Goal: Transaction & Acquisition: Purchase product/service

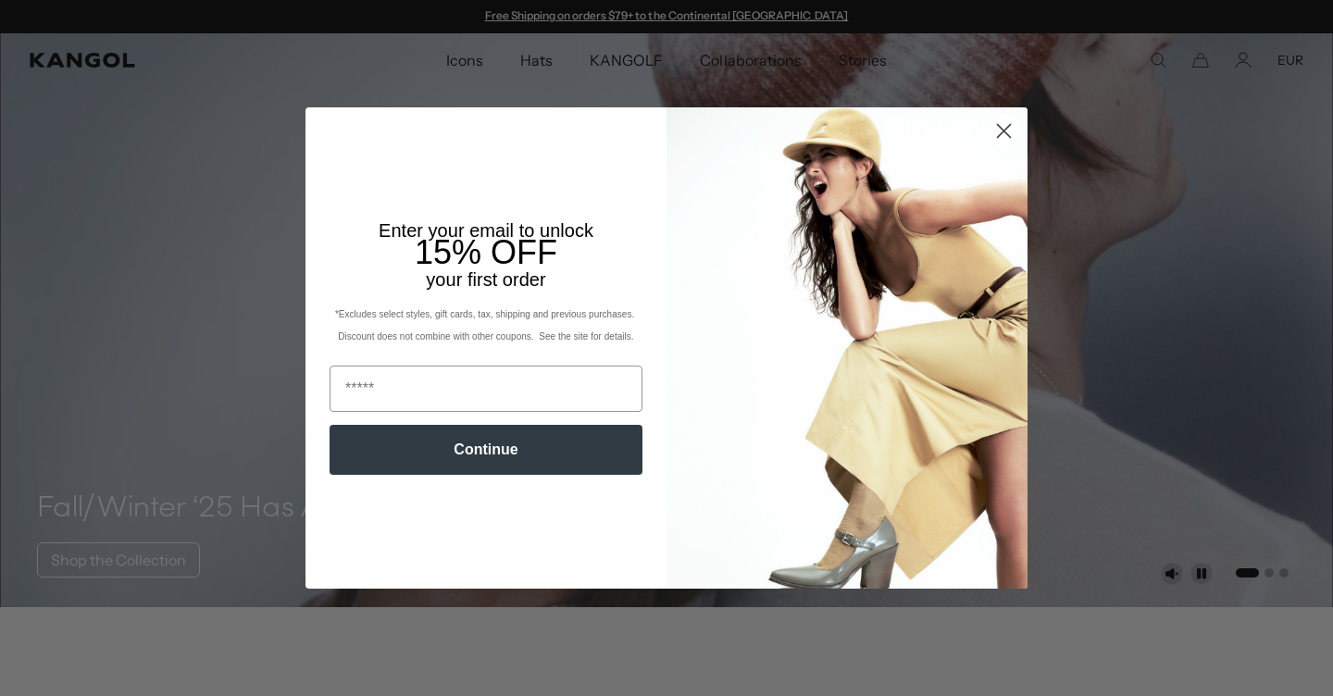
click at [1004, 131] on icon "Close dialog" at bounding box center [1004, 130] width 13 height 13
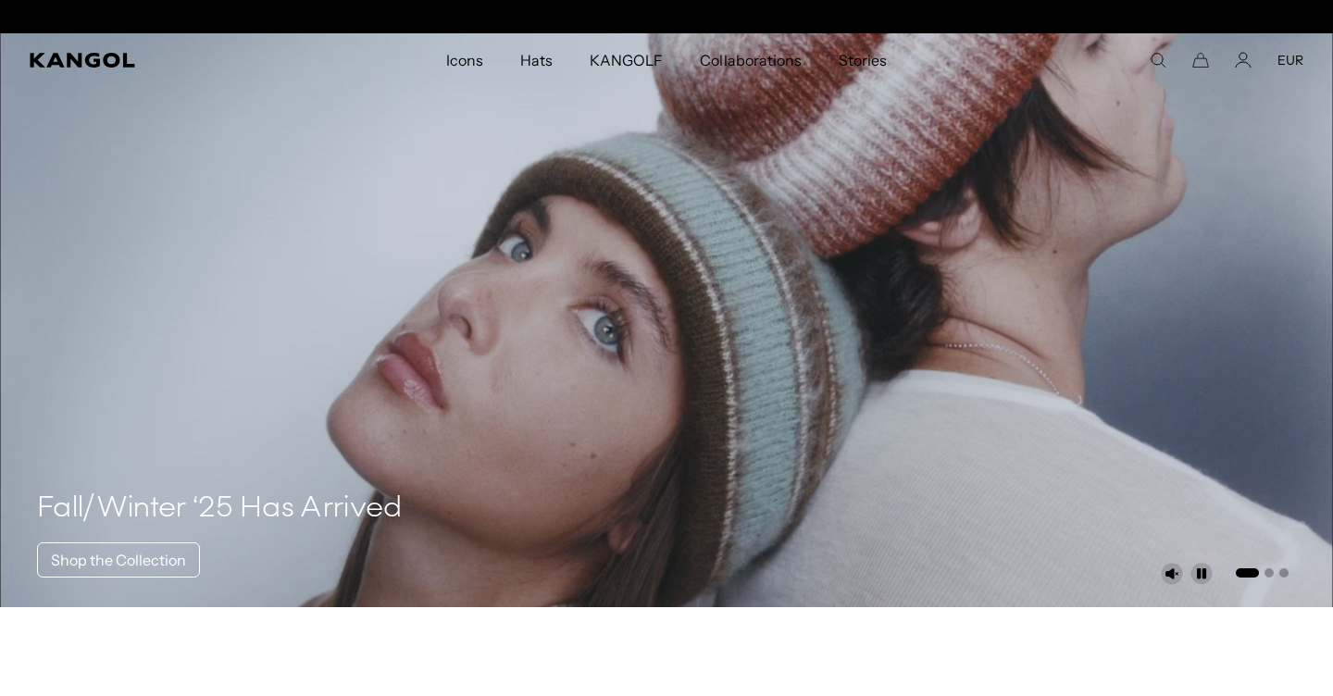
scroll to position [0, 382]
click at [1158, 55] on icon "Search here" at bounding box center [1158, 60] width 17 height 17
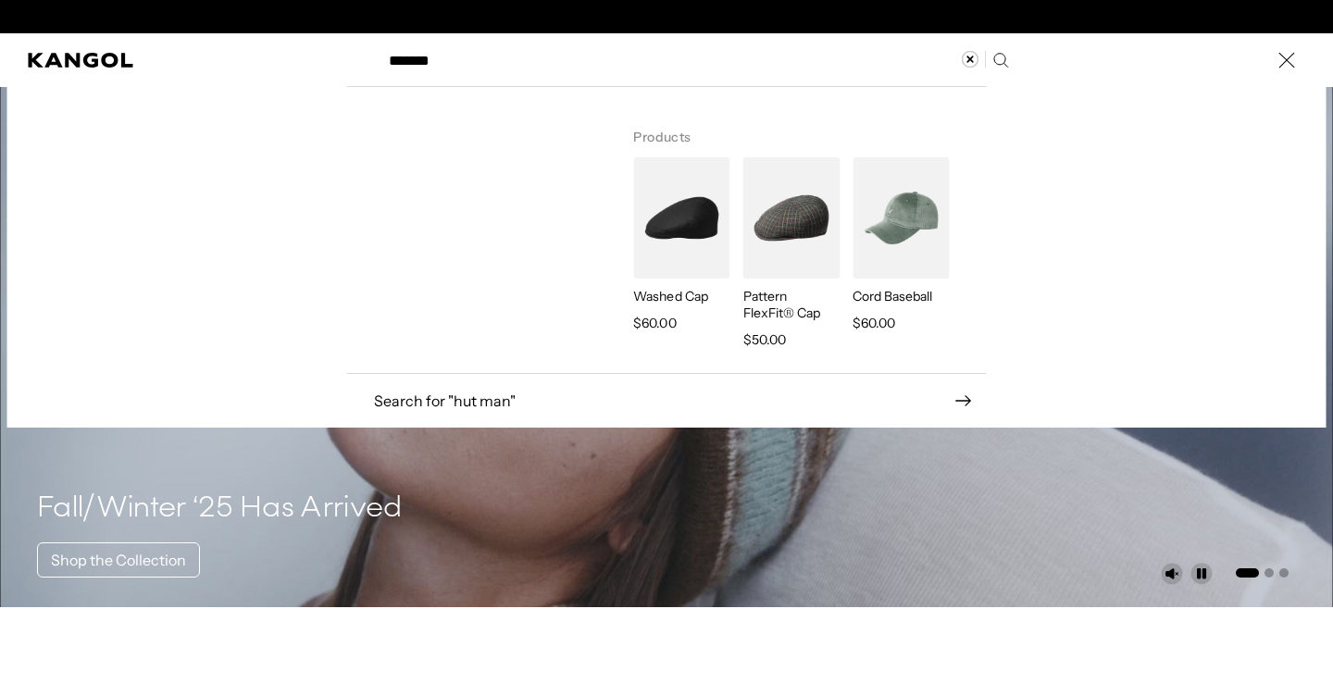
scroll to position [0, 0]
type input "*******"
click at [1000, 56] on icon "Search here" at bounding box center [1001, 60] width 18 height 18
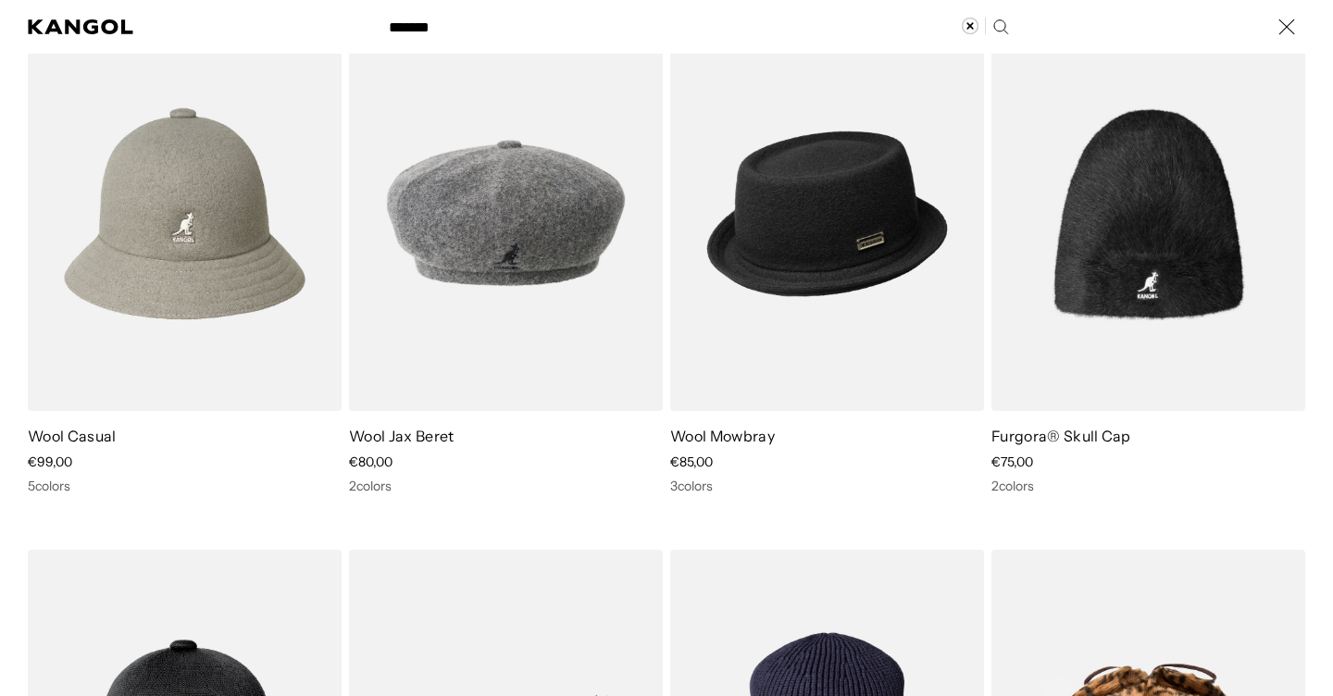
click at [0, 27] on div "Search here" at bounding box center [0, 27] width 0 height 0
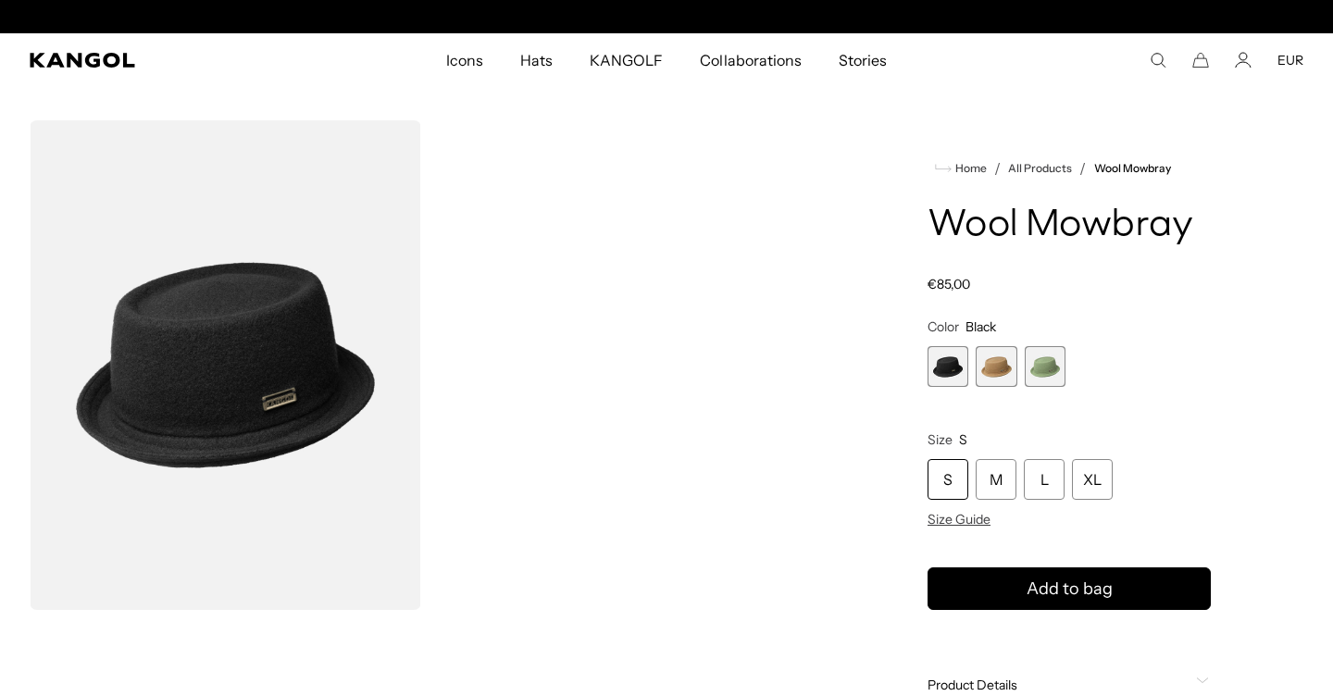
scroll to position [0, 382]
click at [993, 362] on span "2 of 3" at bounding box center [996, 366] width 41 height 41
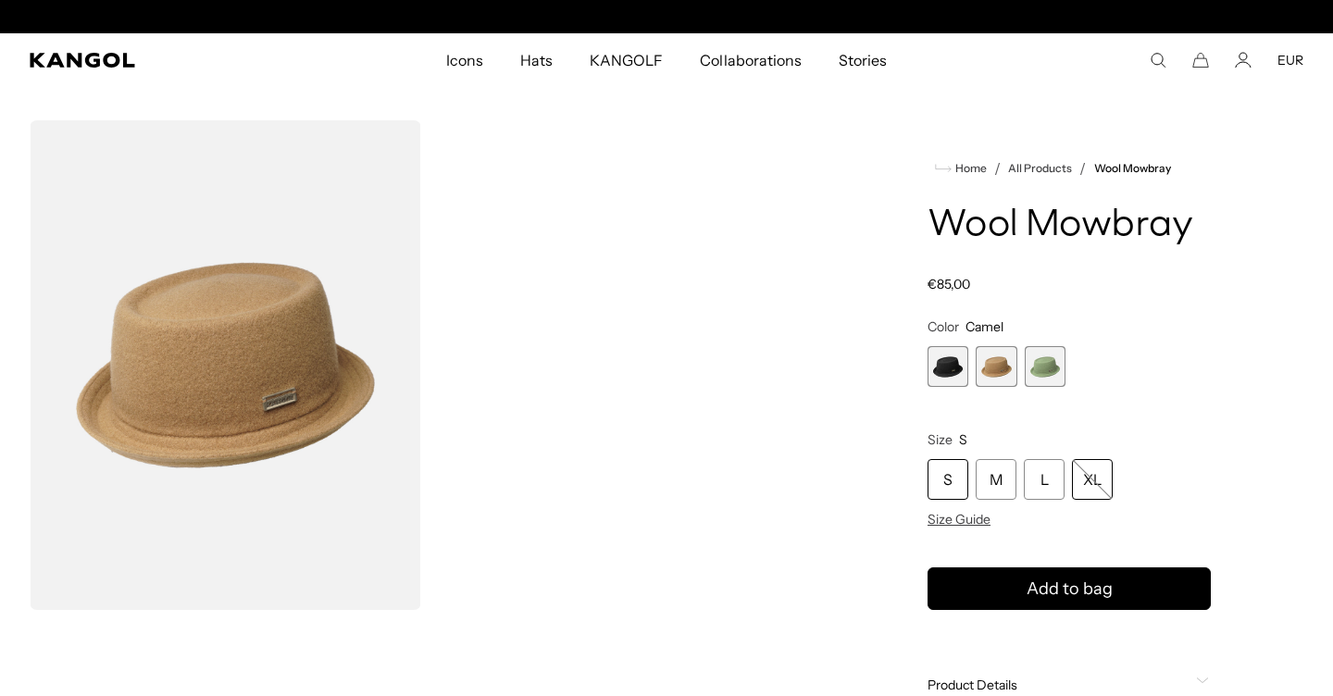
click at [1095, 479] on div "XL" at bounding box center [1092, 479] width 41 height 41
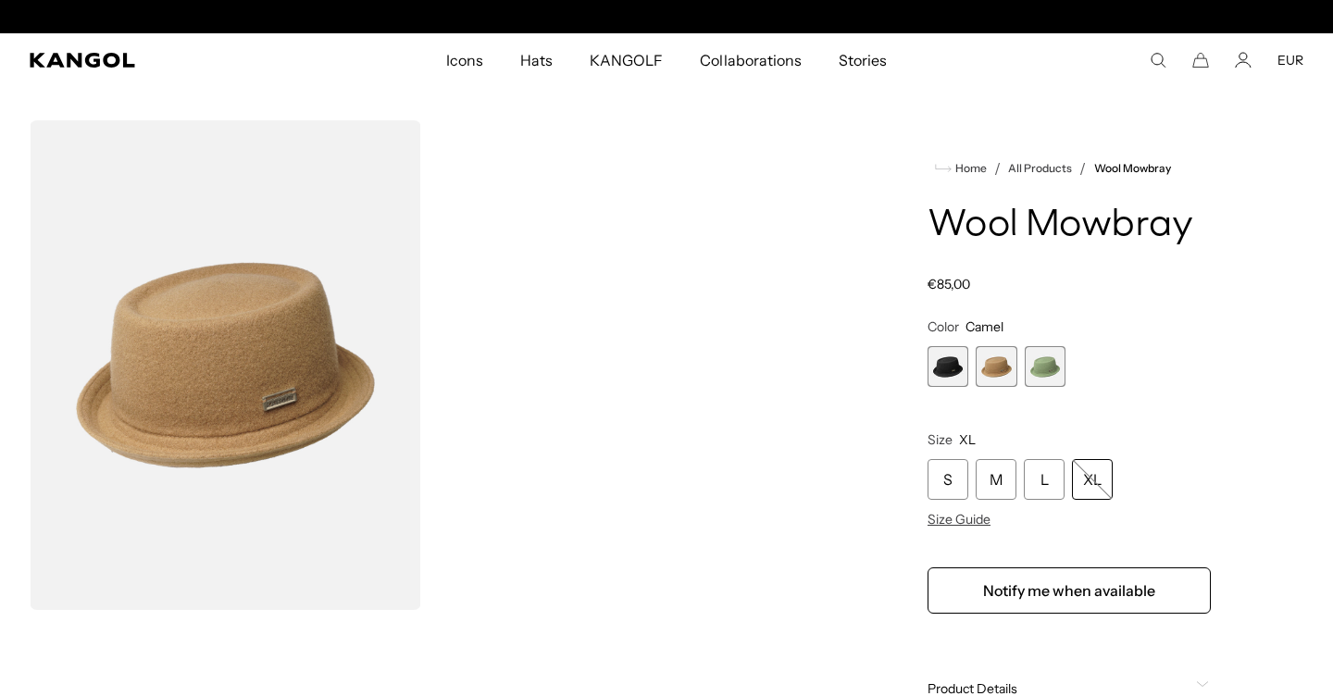
scroll to position [0, 382]
click at [936, 362] on span "1 of 3" at bounding box center [948, 366] width 41 height 41
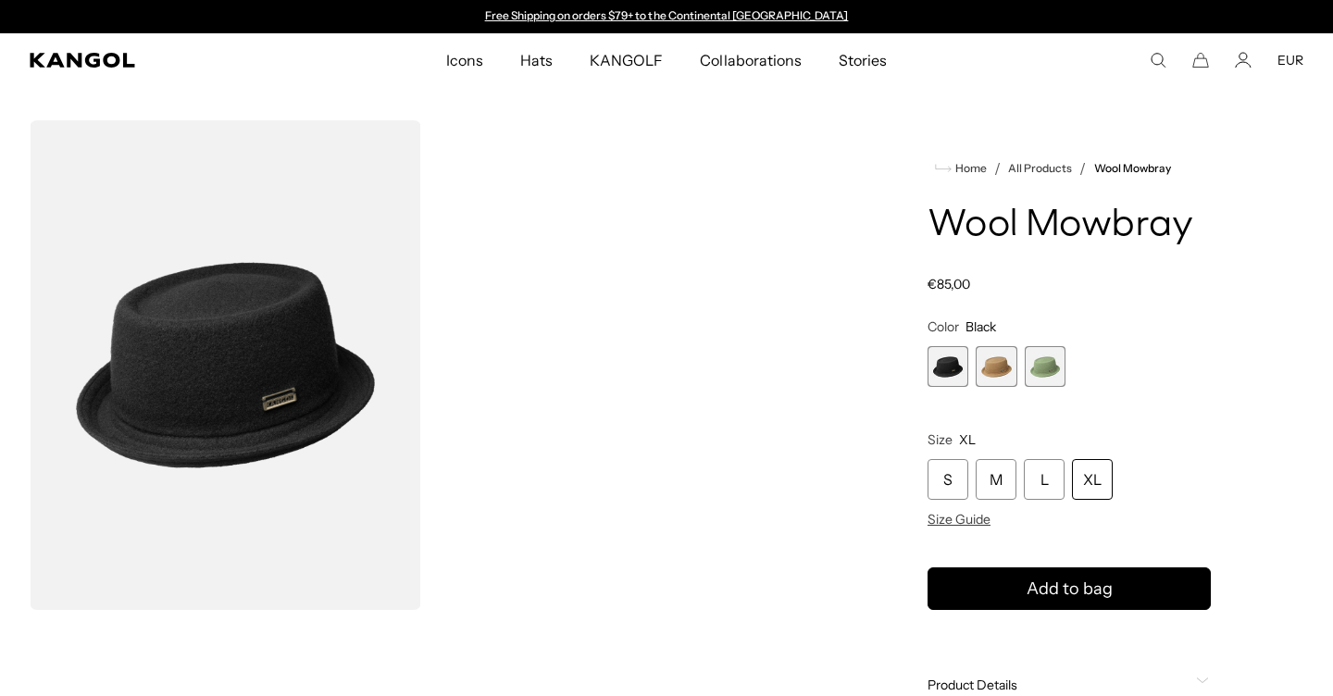
click at [1095, 476] on div "XL" at bounding box center [1092, 479] width 41 height 41
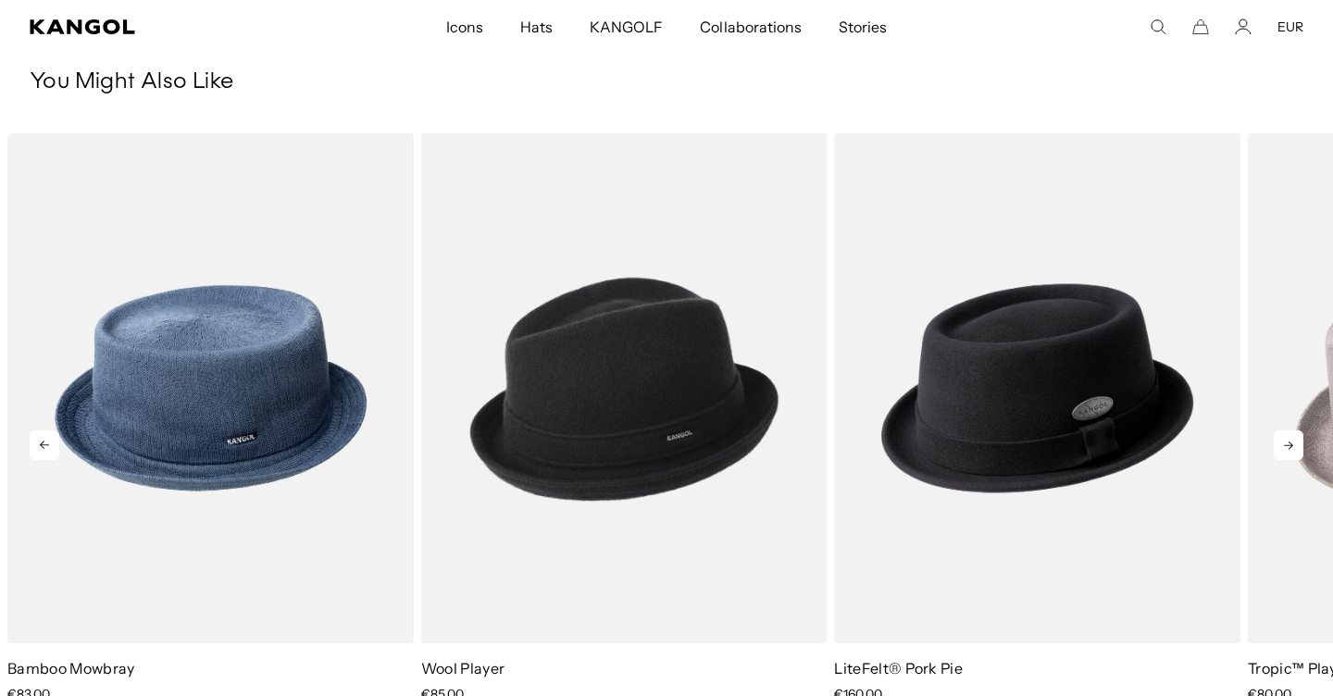
scroll to position [0, 382]
click at [1288, 448] on icon at bounding box center [1289, 446] width 30 height 30
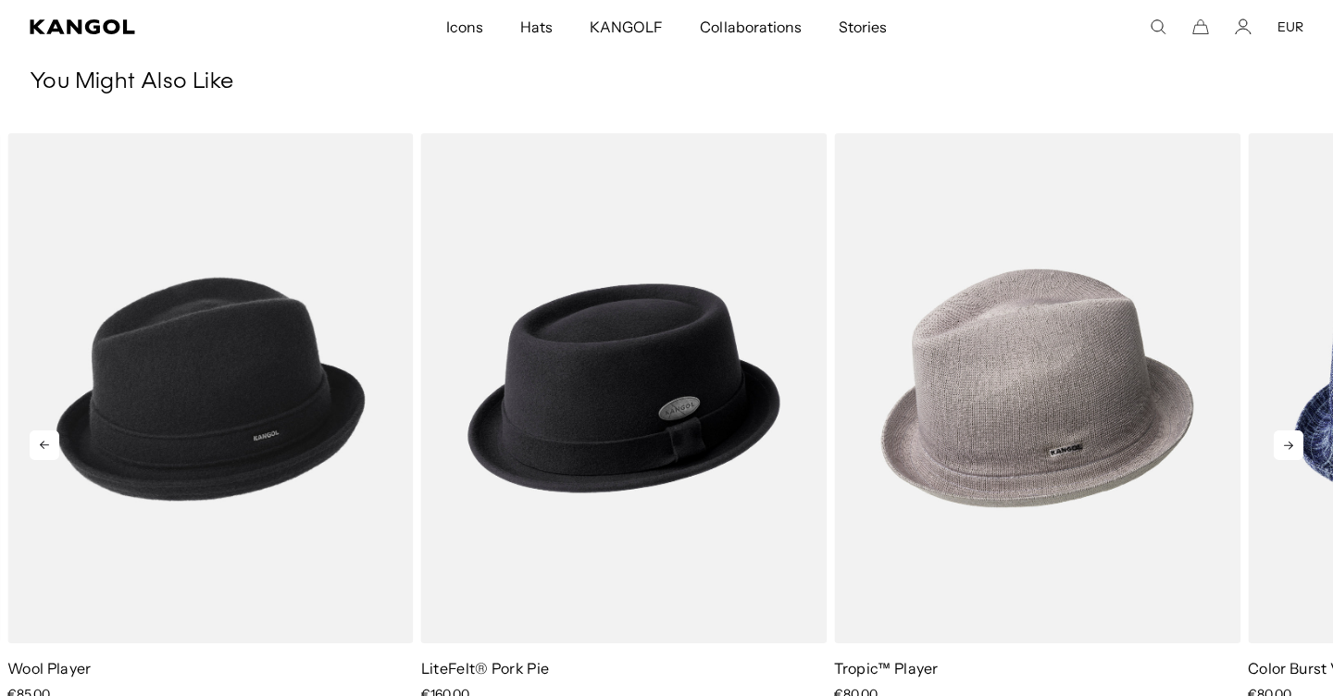
scroll to position [0, 0]
click at [1288, 448] on icon at bounding box center [1289, 446] width 30 height 30
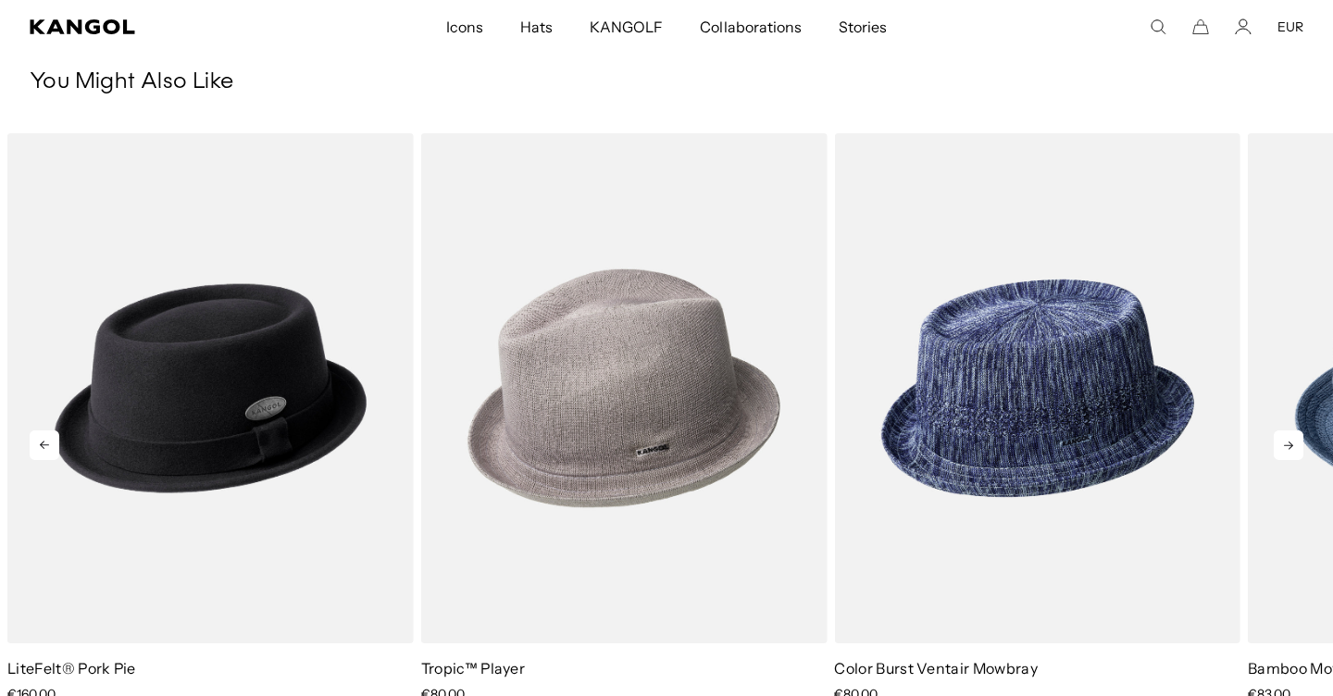
click at [1288, 448] on icon at bounding box center [1289, 446] width 30 height 30
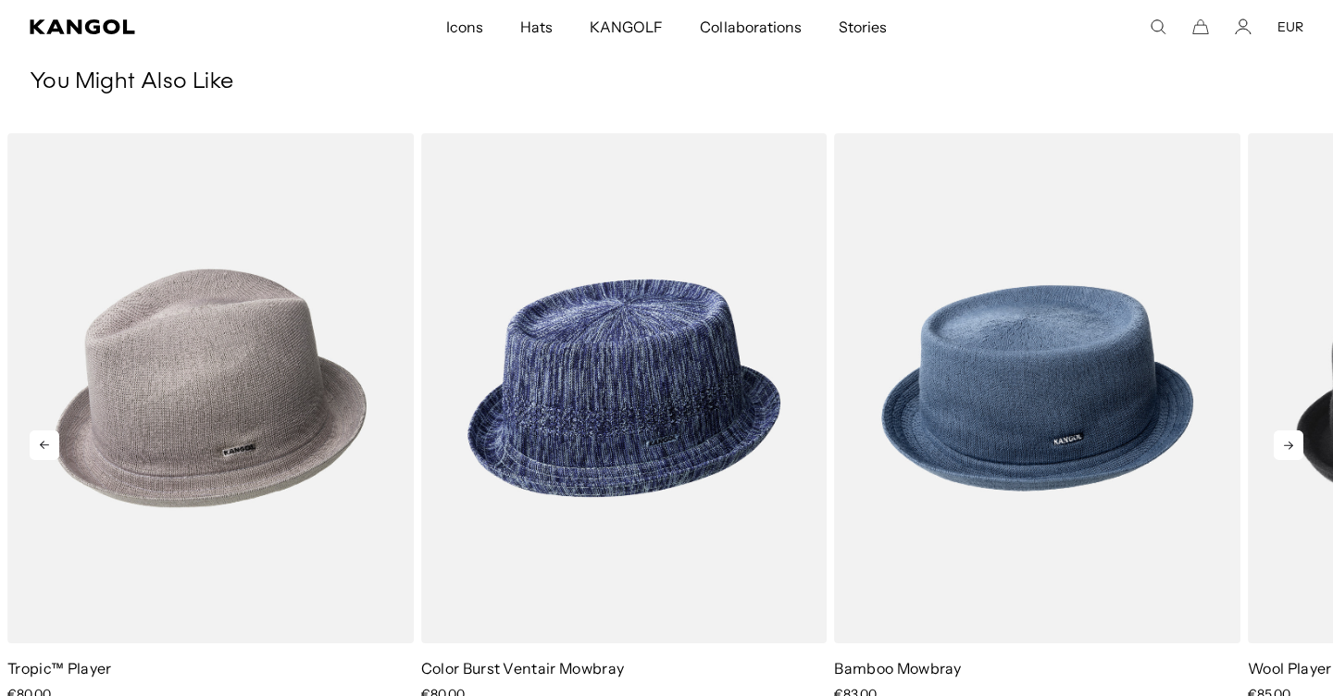
scroll to position [0, 382]
click at [1288, 448] on icon at bounding box center [1289, 446] width 30 height 30
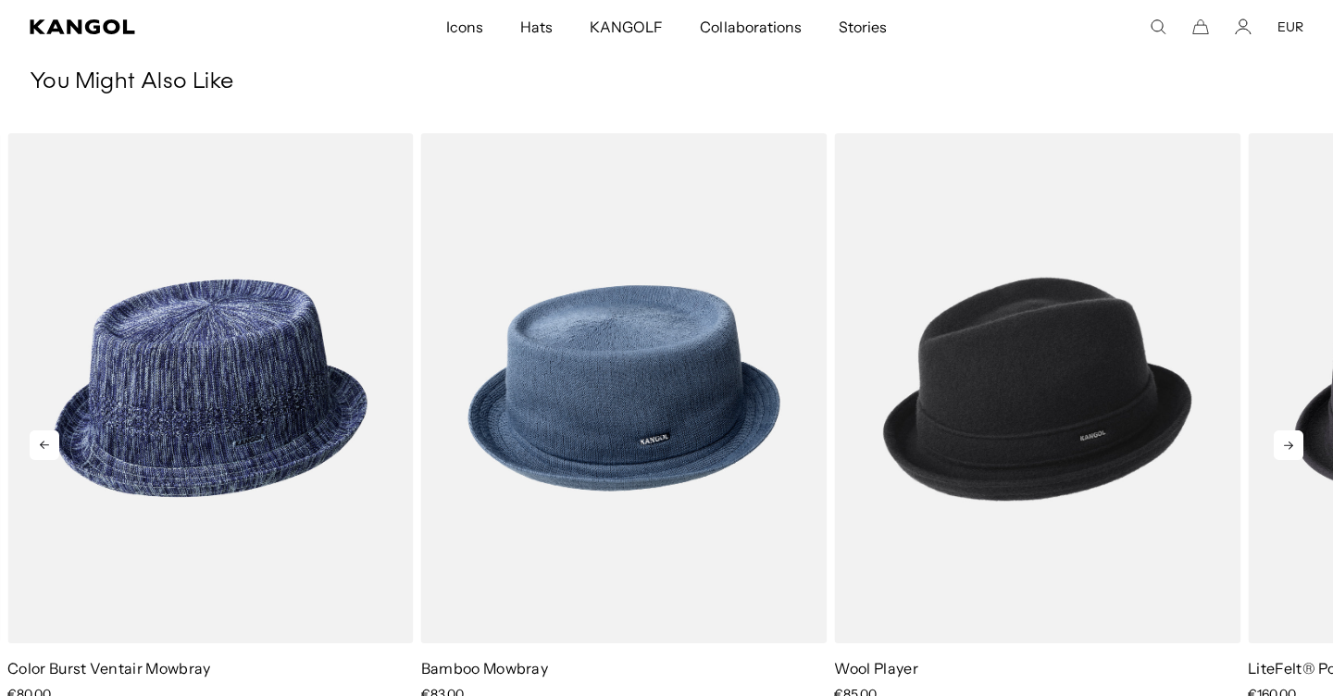
scroll to position [0, 0]
click at [1288, 448] on icon at bounding box center [1289, 446] width 30 height 30
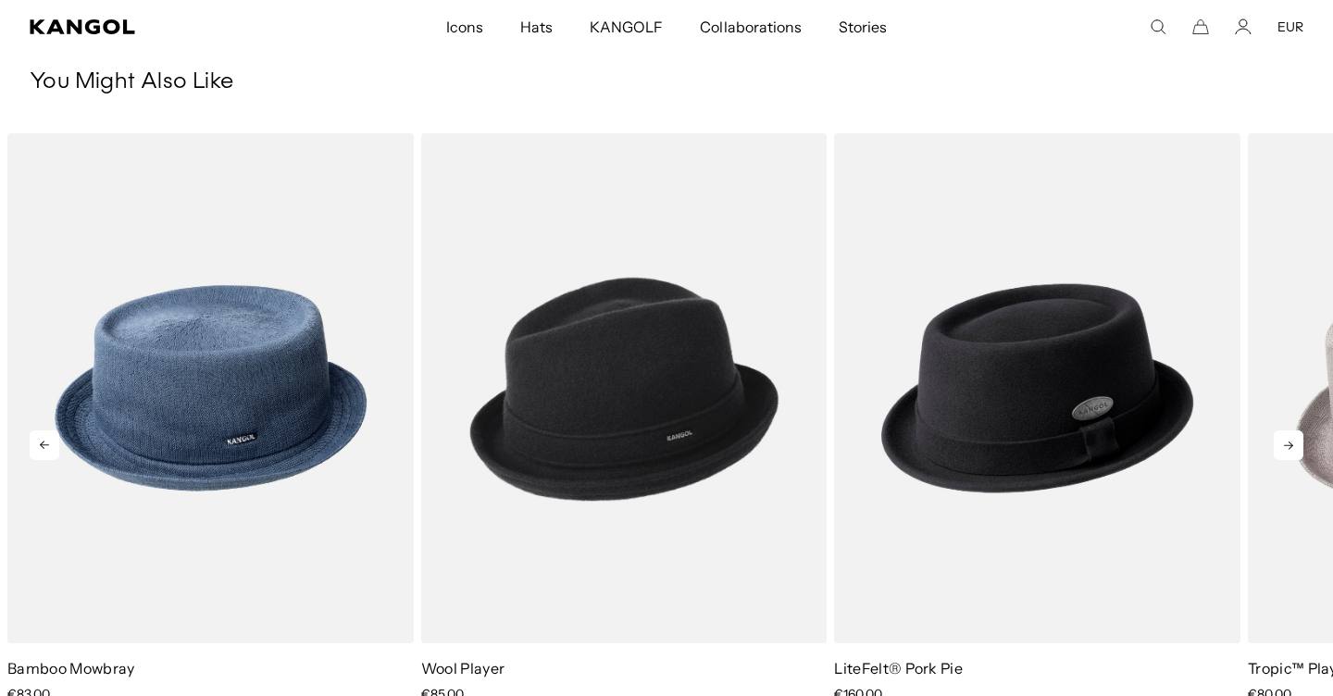
click at [1288, 448] on icon at bounding box center [1289, 446] width 30 height 30
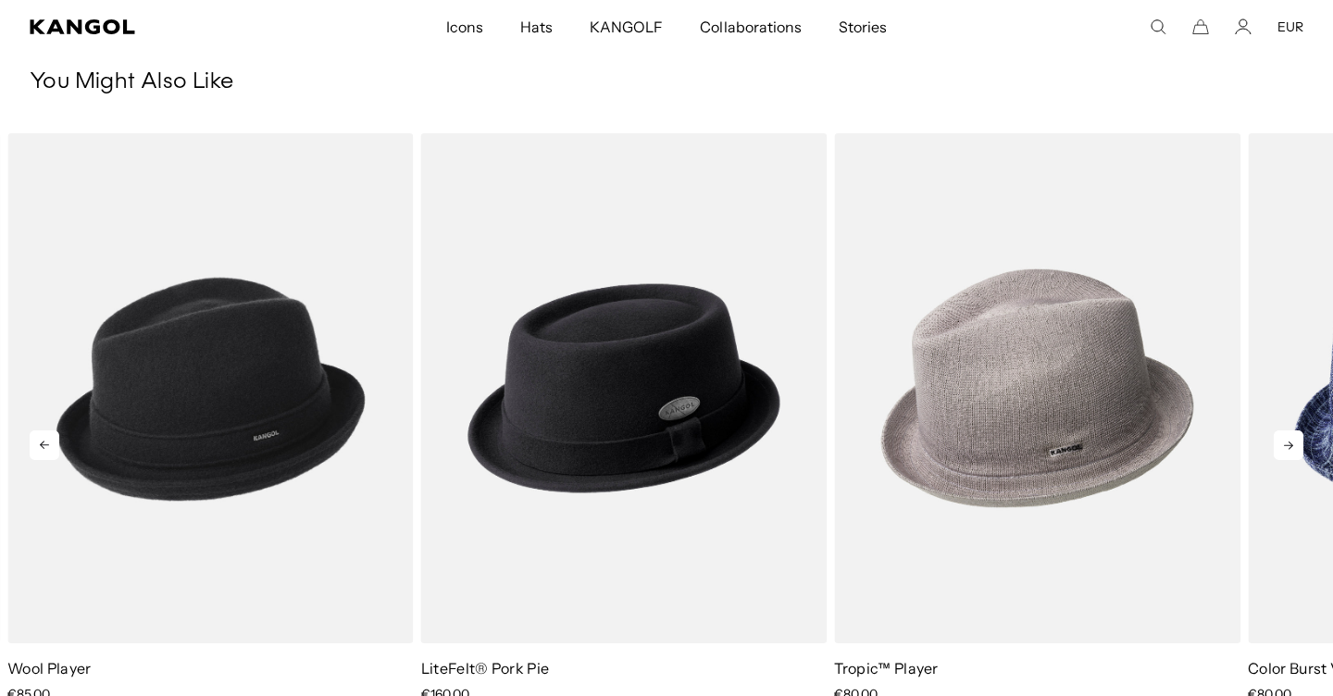
scroll to position [0, 382]
click at [1288, 448] on icon at bounding box center [1289, 446] width 30 height 30
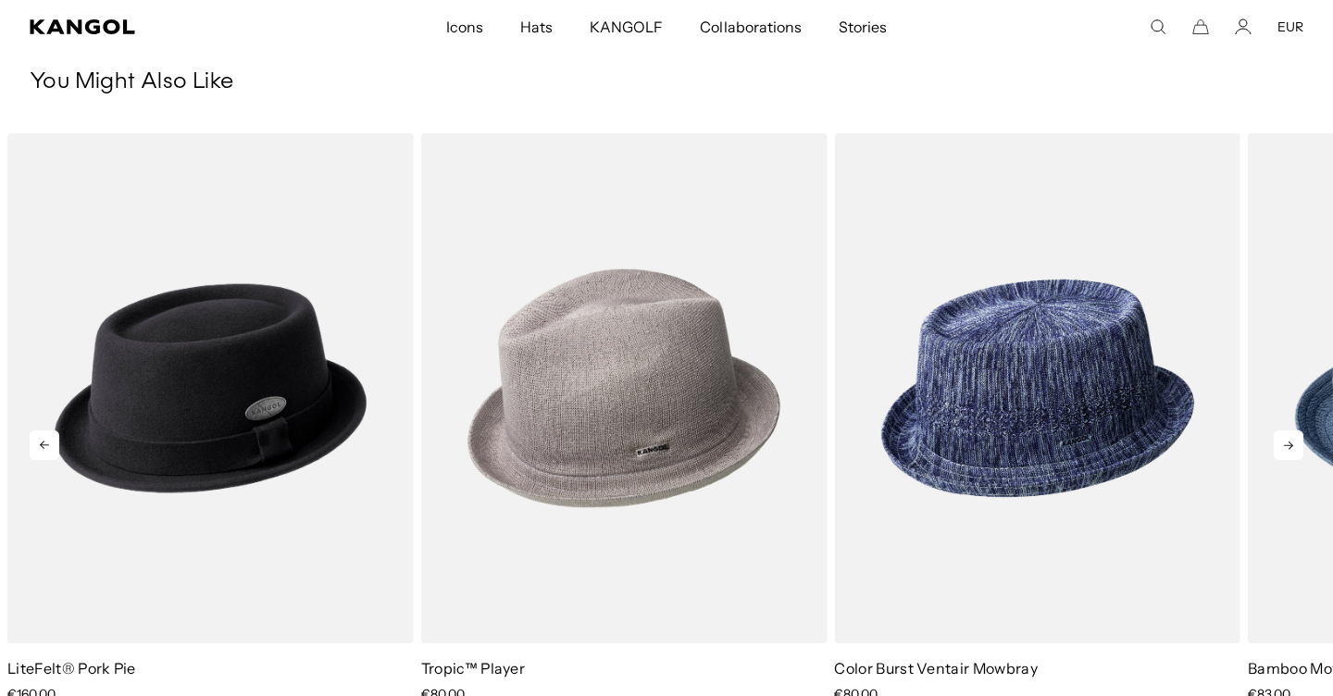
click at [1288, 448] on icon at bounding box center [1289, 446] width 30 height 30
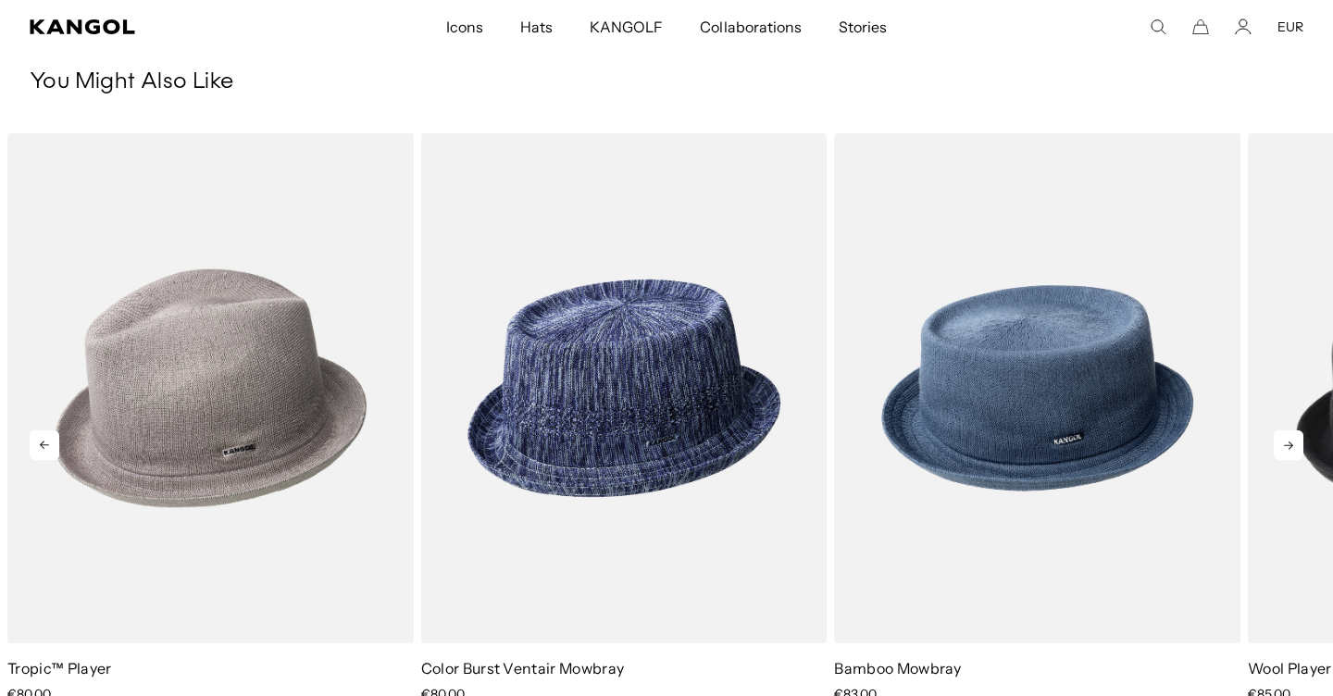
scroll to position [0, 0]
click at [1288, 448] on icon at bounding box center [1289, 446] width 30 height 30
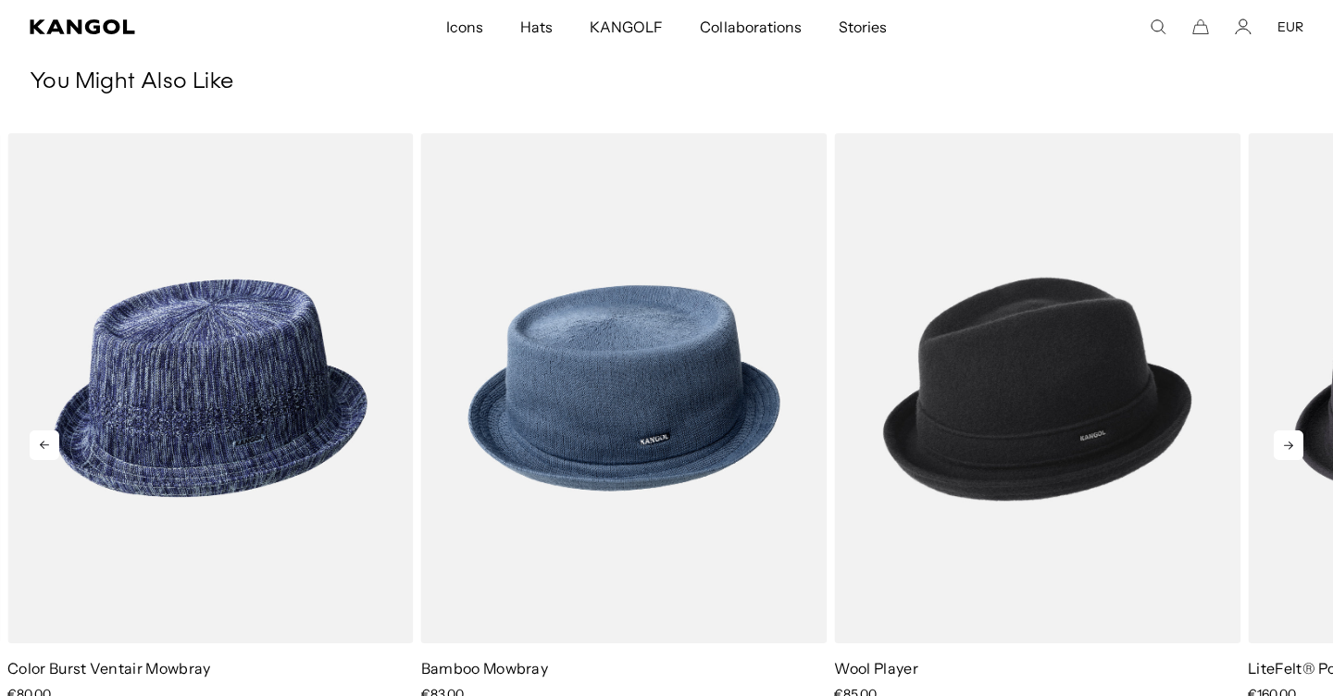
click at [1288, 448] on icon at bounding box center [1289, 446] width 30 height 30
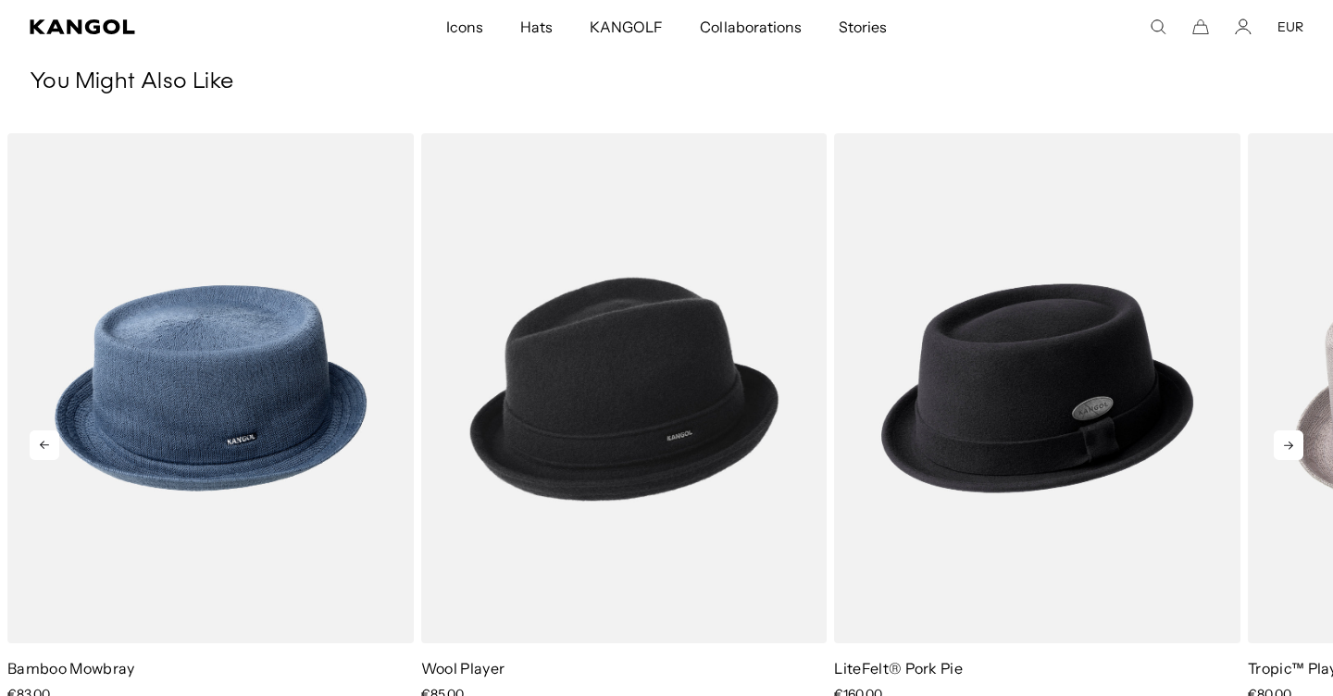
click at [1288, 448] on icon at bounding box center [1289, 446] width 30 height 30
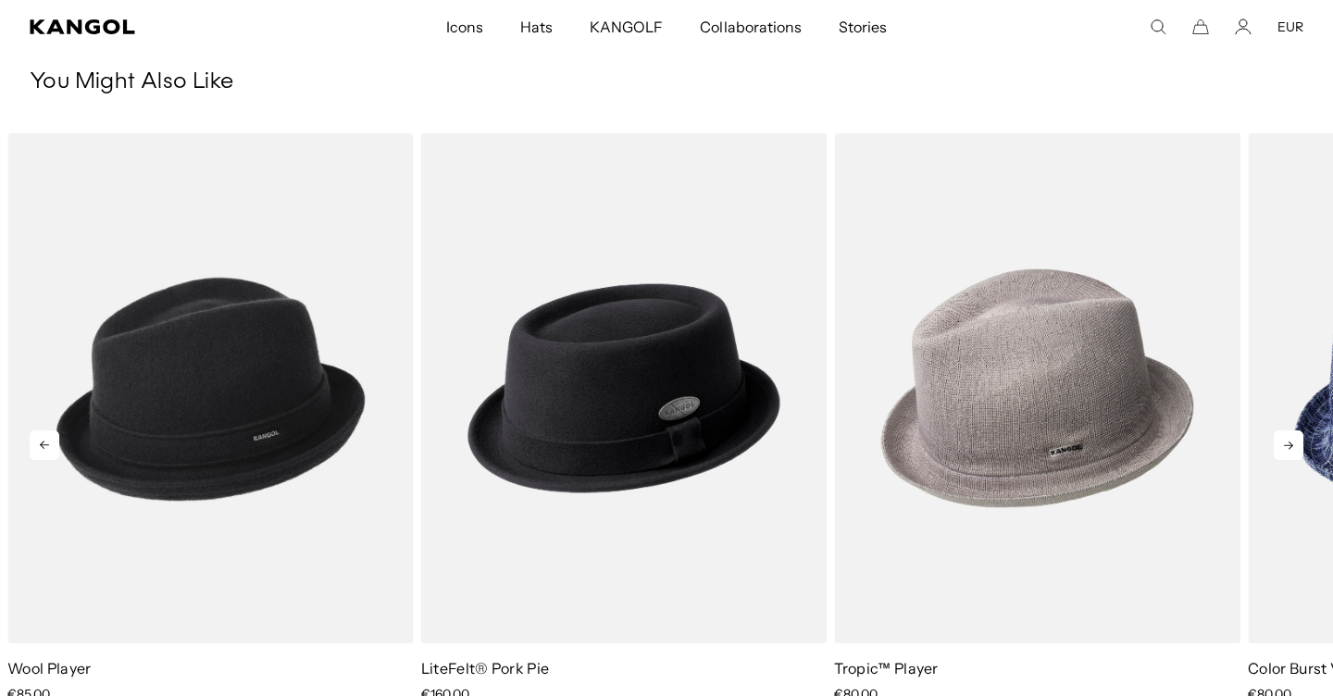
scroll to position [0, 382]
click at [1288, 448] on icon at bounding box center [1289, 446] width 30 height 30
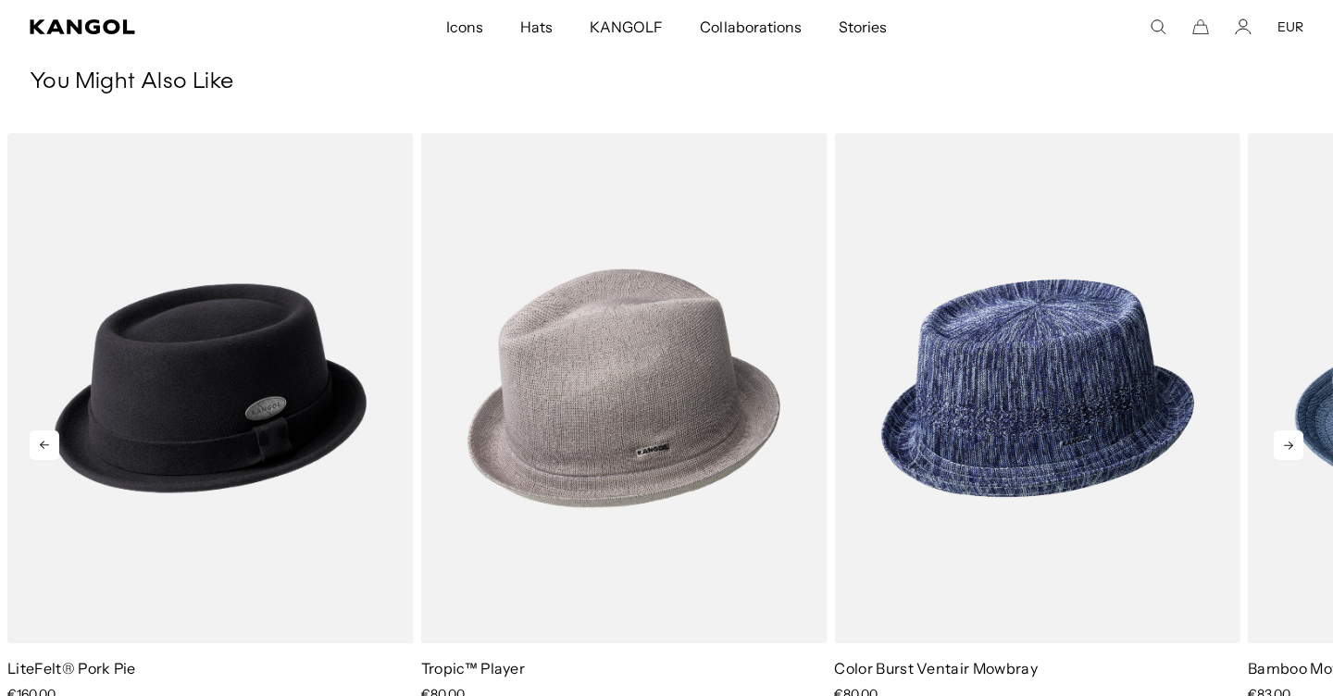
click at [1288, 448] on icon at bounding box center [1289, 446] width 30 height 30
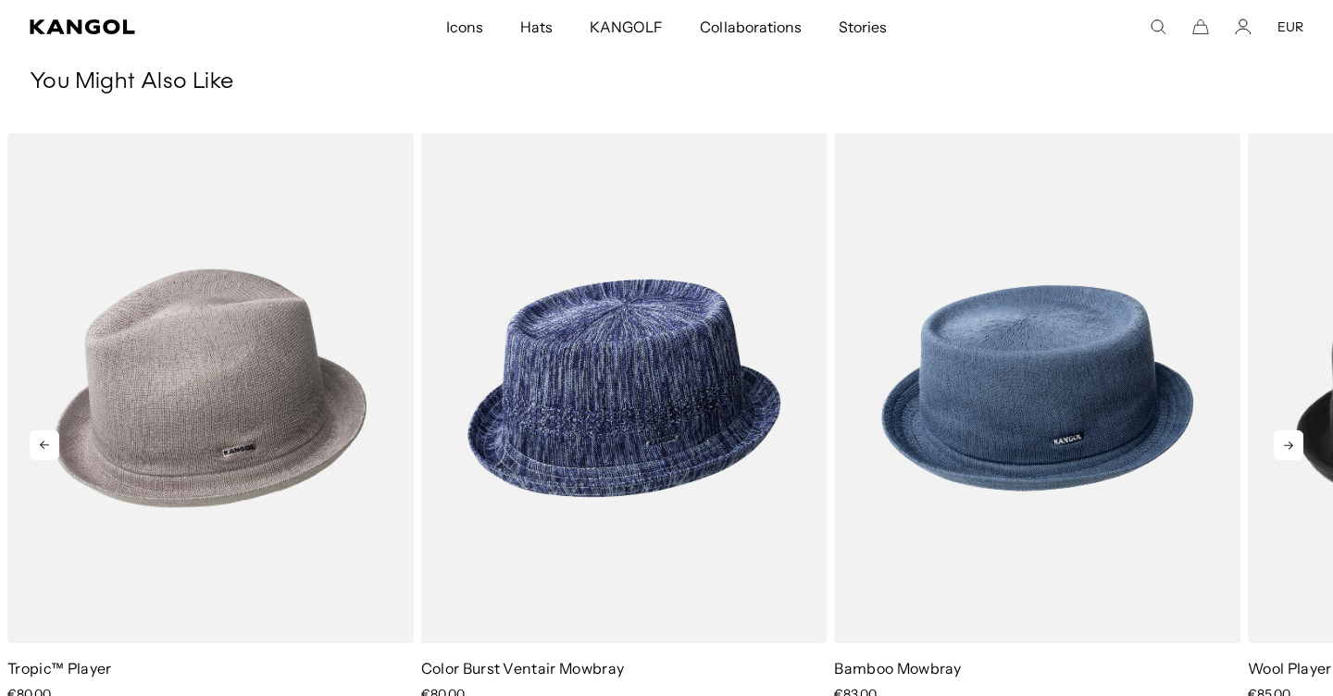
scroll to position [0, 0]
click at [1287, 447] on icon at bounding box center [1289, 446] width 30 height 30
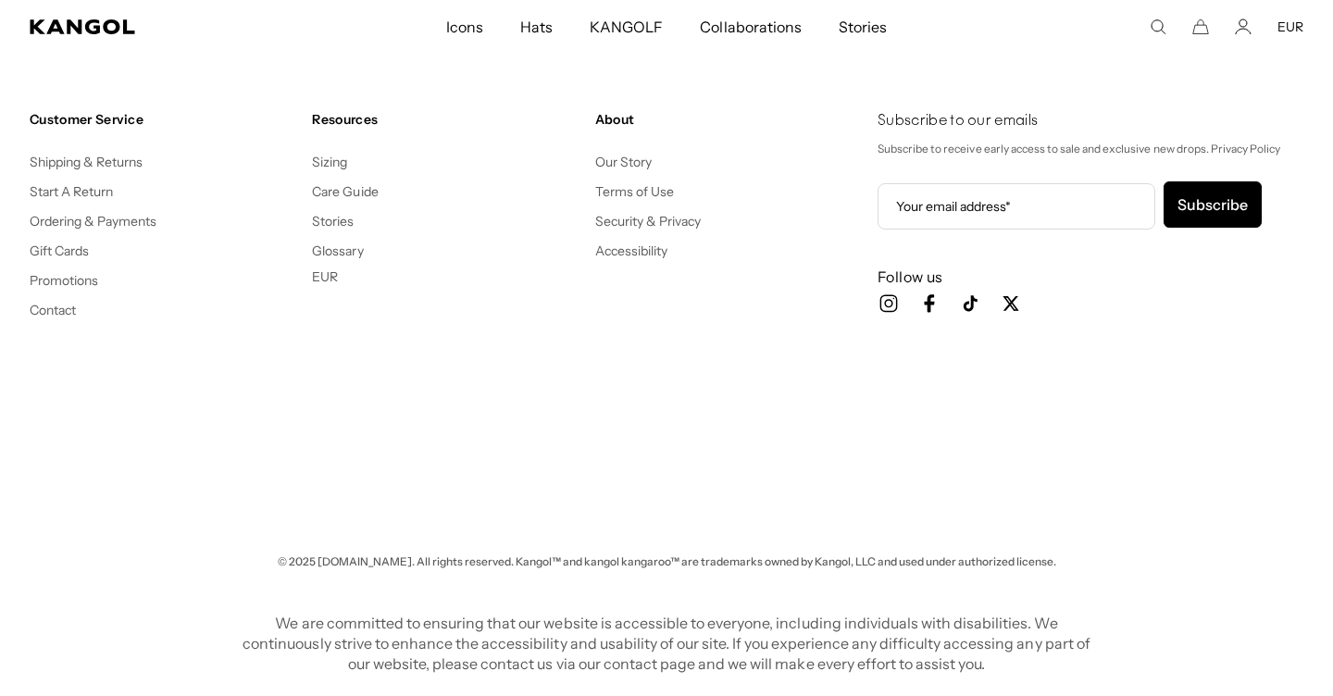
scroll to position [2534, 0]
